Goal: Task Accomplishment & Management: Manage account settings

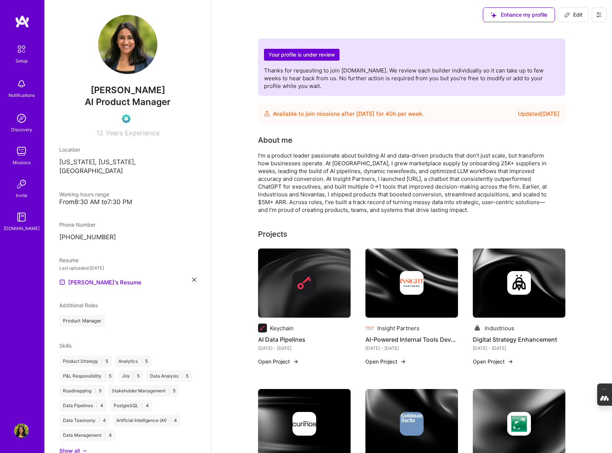
scroll to position [127, 0]
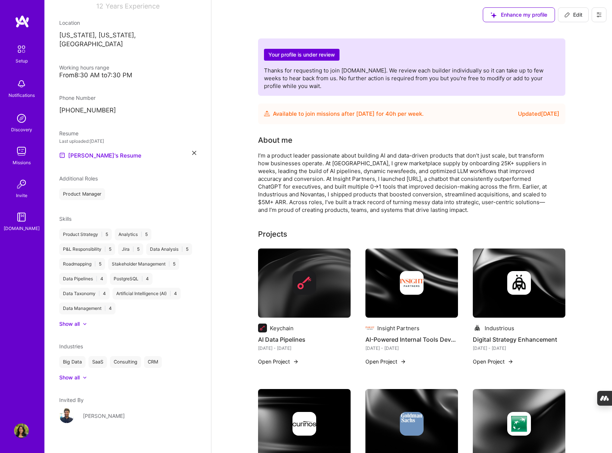
click at [596, 15] on icon at bounding box center [598, 14] width 4 height 1
click at [567, 77] on button "Log Out" at bounding box center [578, 69] width 55 height 19
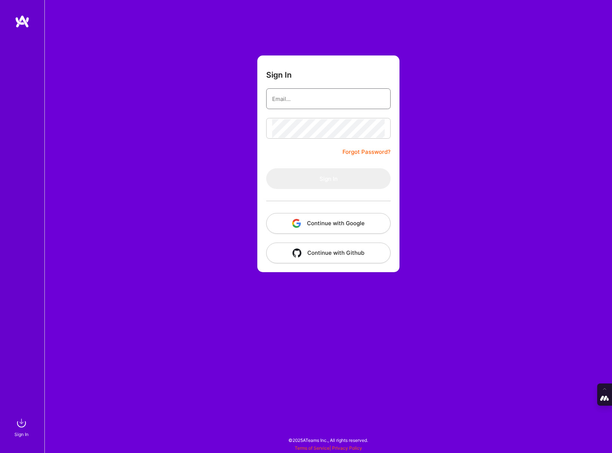
click at [300, 91] on input "email" at bounding box center [328, 99] width 112 height 19
type input "[PERSON_NAME][EMAIL_ADDRESS][DOMAIN_NAME]"
click at [340, 222] on button "Continue with Google" at bounding box center [328, 223] width 124 height 21
